Goal: Navigation & Orientation: Find specific page/section

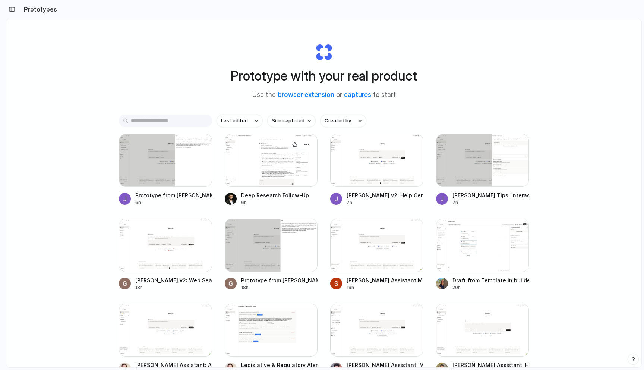
click at [241, 155] on div at bounding box center [271, 160] width 93 height 53
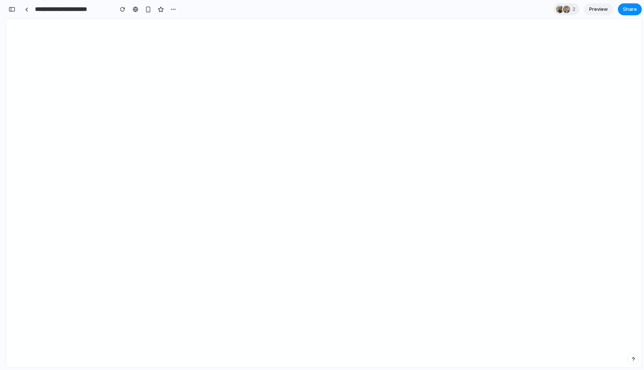
scroll to position [234, 0]
click at [24, 12] on link at bounding box center [26, 9] width 11 height 11
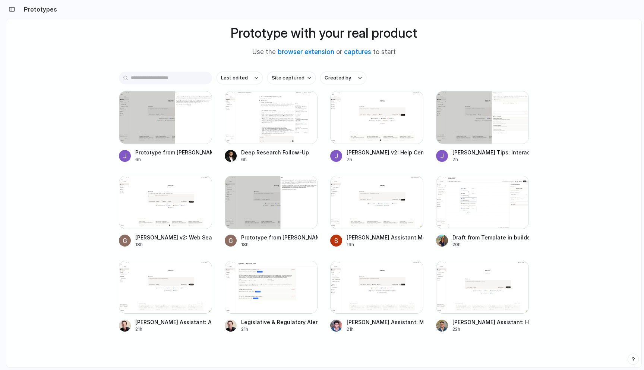
scroll to position [55, 0]
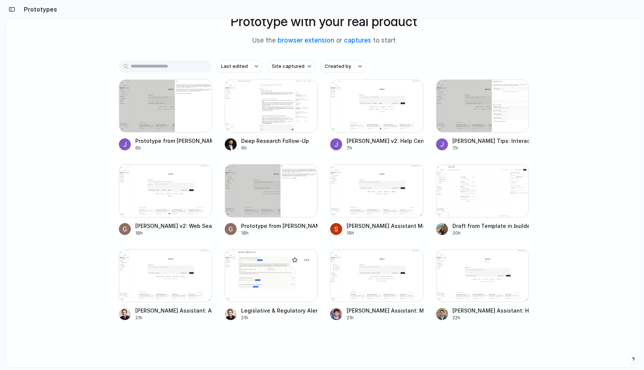
click at [296, 282] on div at bounding box center [271, 275] width 93 height 53
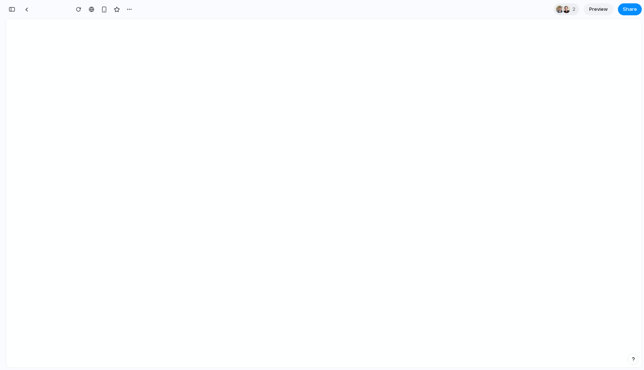
scroll to position [355, 0]
click at [30, 9] on link at bounding box center [26, 9] width 11 height 11
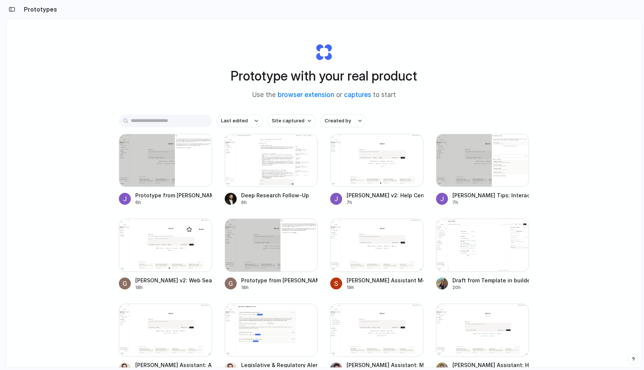
click at [162, 240] on div at bounding box center [165, 245] width 93 height 53
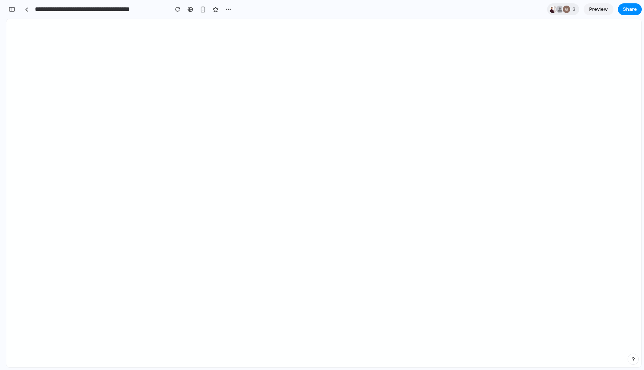
scroll to position [137, 0]
click at [29, 14] on link at bounding box center [26, 9] width 11 height 11
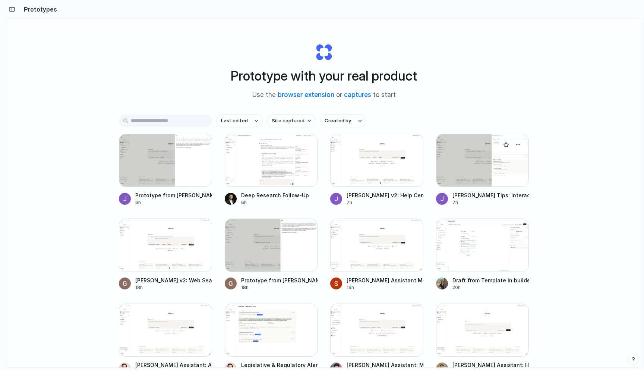
click at [460, 167] on div at bounding box center [482, 160] width 93 height 53
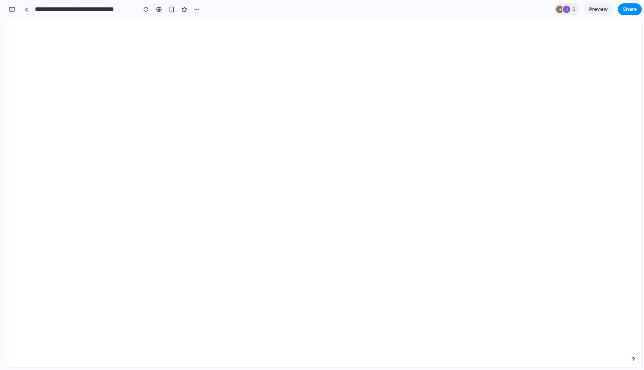
scroll to position [597, 0]
click at [12, 10] on div "button" at bounding box center [12, 9] width 7 height 5
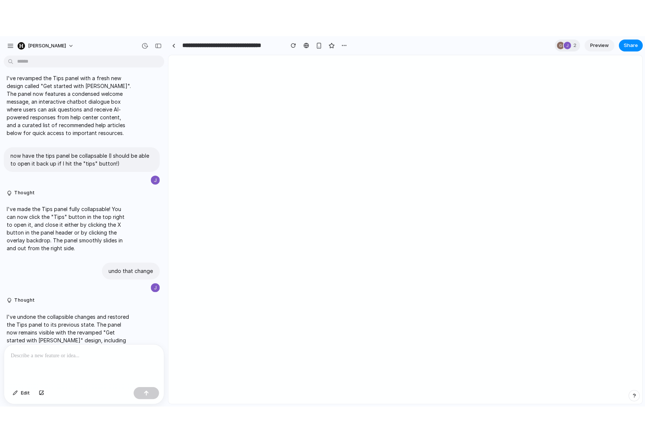
scroll to position [0, 0]
